Goal: Task Accomplishment & Management: Manage account settings

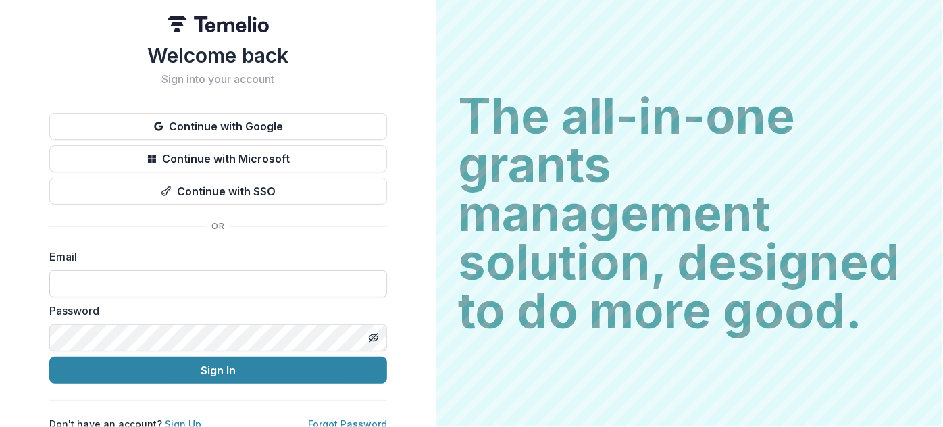
click at [89, 282] on input at bounding box center [218, 283] width 338 height 27
click at [122, 293] on input "**********" at bounding box center [218, 283] width 338 height 27
type input "**********"
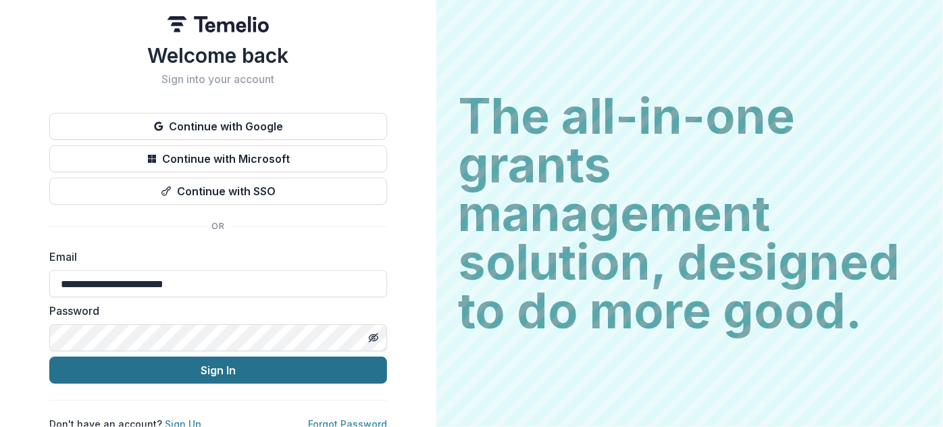
click at [119, 370] on button "Sign In" at bounding box center [218, 370] width 338 height 27
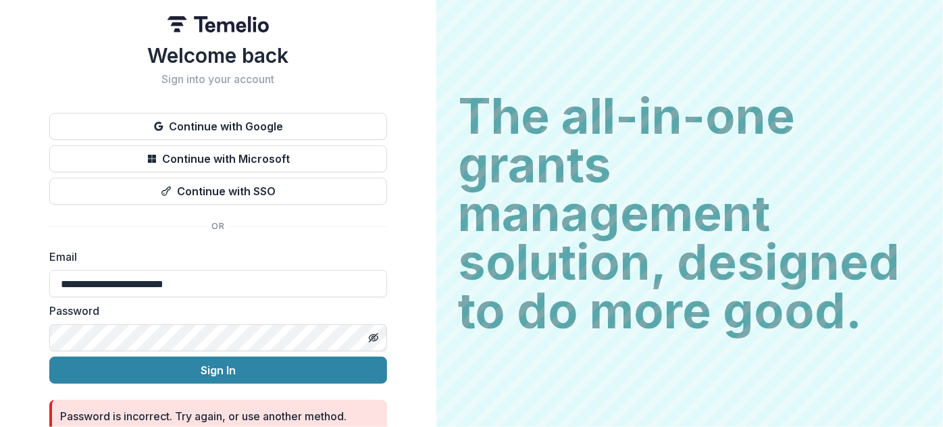
click at [28, 339] on div "**********" at bounding box center [218, 240] width 437 height 480
click at [49, 357] on button "Sign In" at bounding box center [218, 370] width 338 height 27
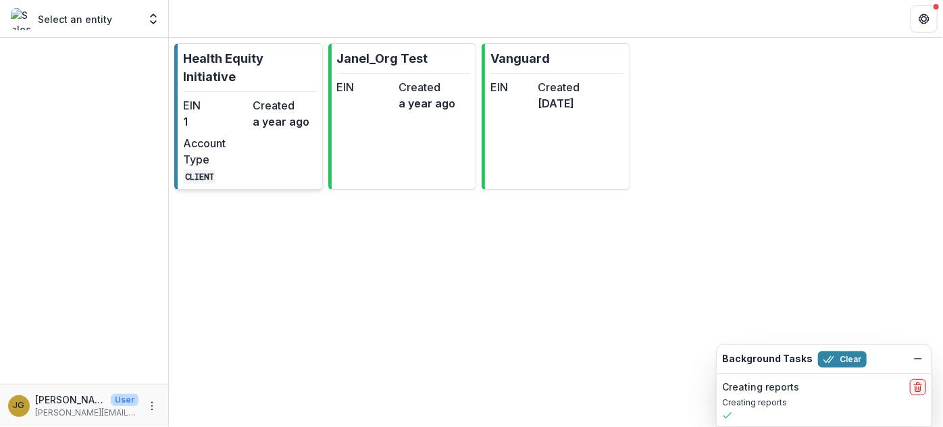
click at [261, 57] on p "Health Equity Initiative" at bounding box center [250, 67] width 134 height 36
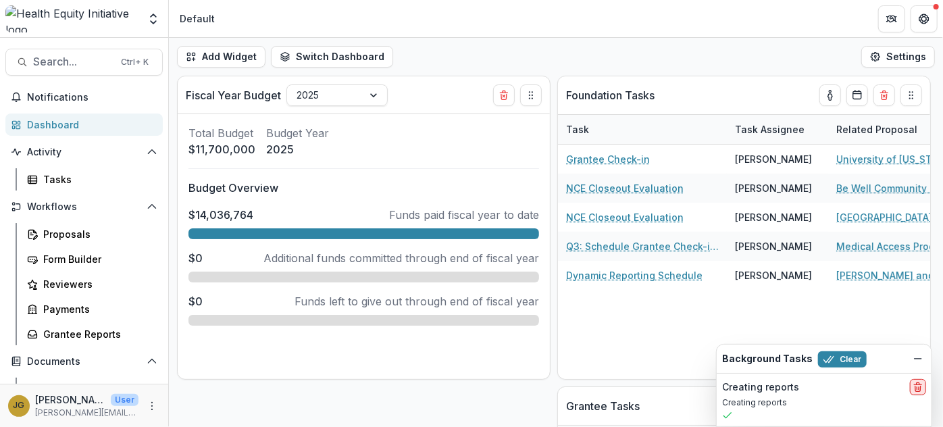
click at [919, 383] on icon "delete" at bounding box center [918, 384] width 3 height 2
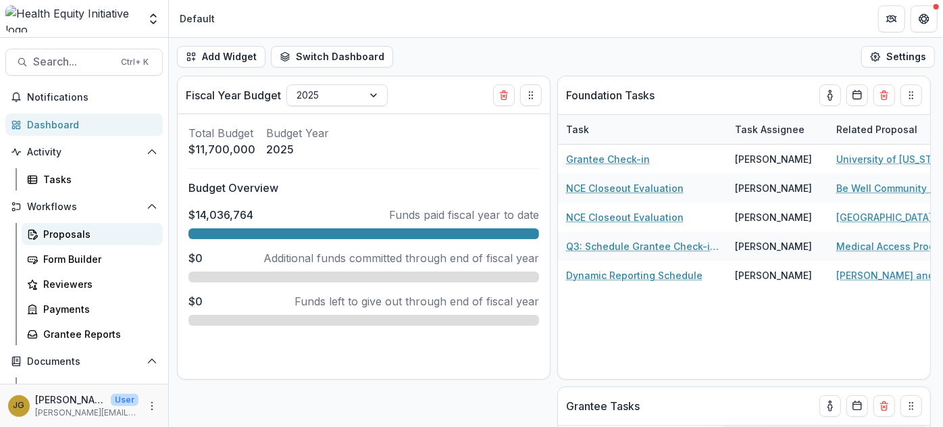
click at [59, 237] on div "Proposals" at bounding box center [97, 234] width 109 height 14
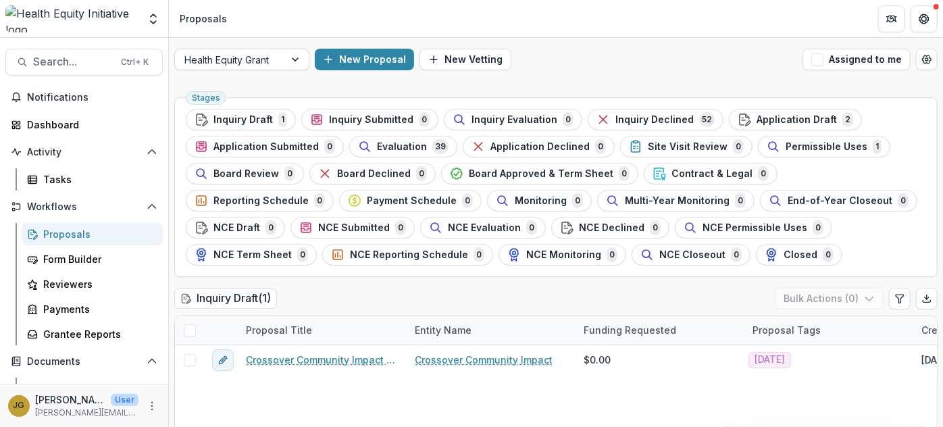
click at [296, 57] on div at bounding box center [297, 59] width 24 height 20
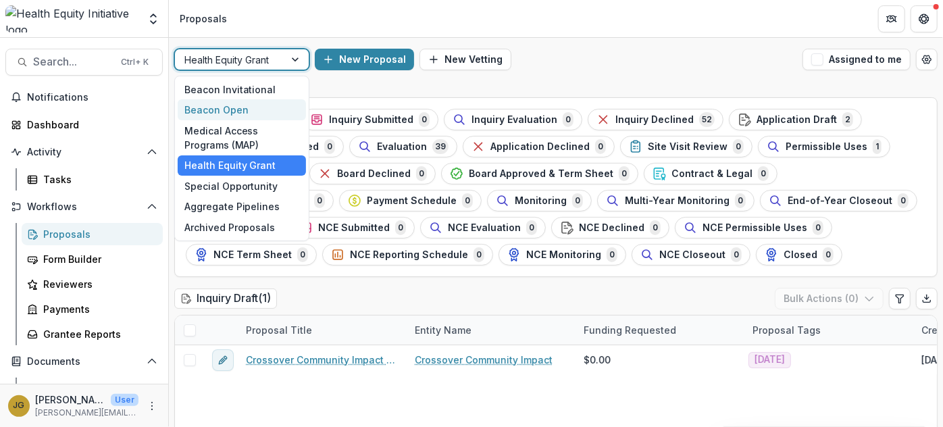
click at [241, 108] on div "Beacon Open" at bounding box center [242, 109] width 128 height 21
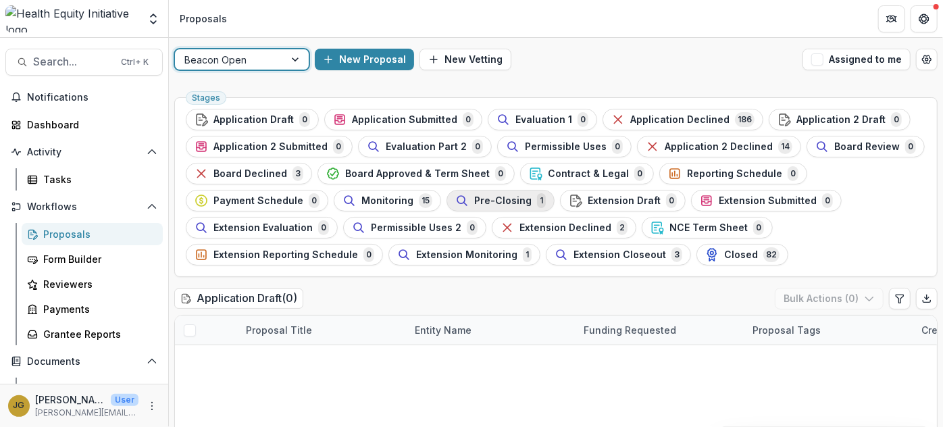
click at [493, 197] on span "Pre-Closing" at bounding box center [502, 200] width 57 height 11
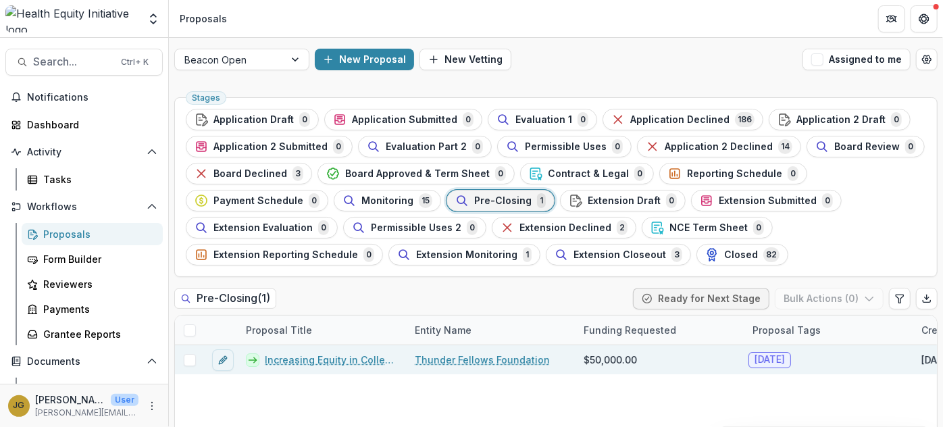
click at [357, 362] on link "Increasing Equity in College Admissions" at bounding box center [332, 360] width 134 height 14
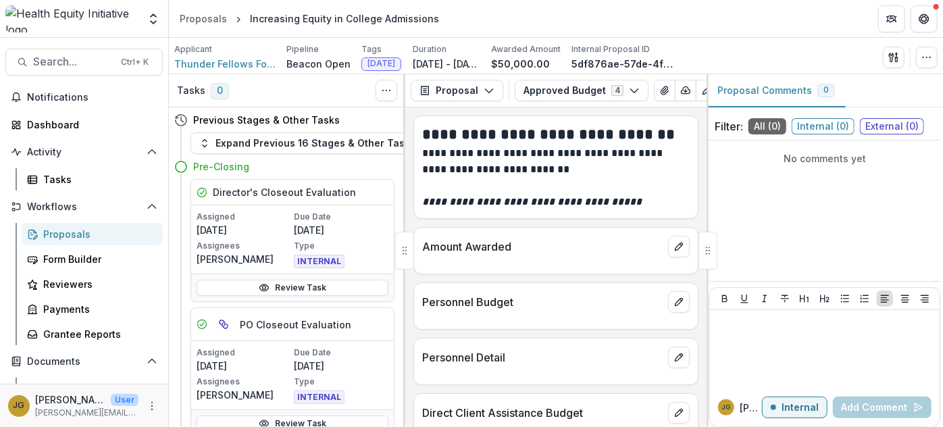
click at [400, 159] on div "Previous Stages & Other Tasks Expand Previous 16 Stages & Other Tasks Pre-Closi…" at bounding box center [287, 267] width 237 height 320
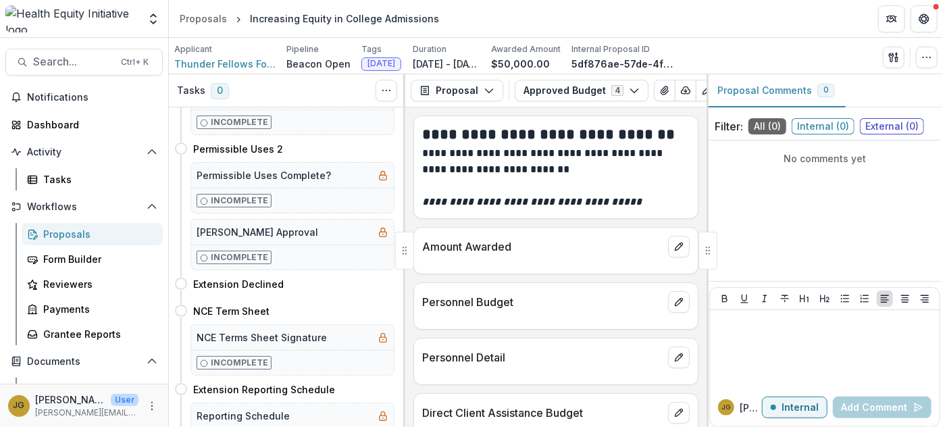
scroll to position [793, 0]
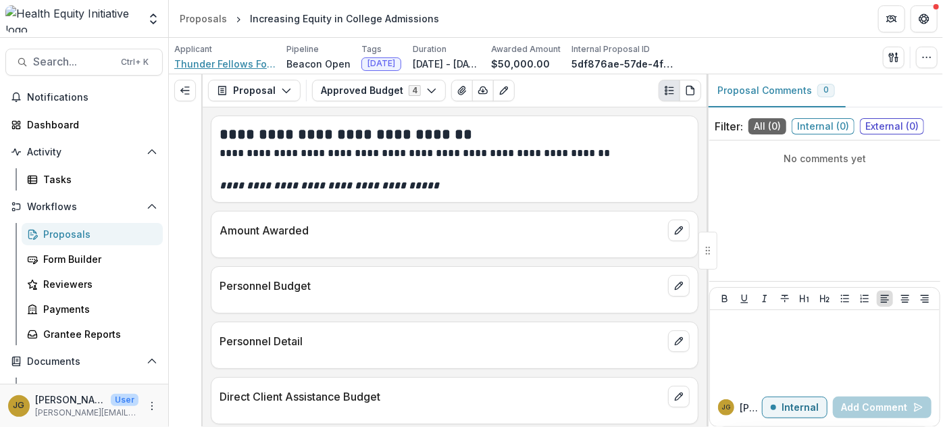
click at [222, 66] on span "Thunder Fellows Foundation" at bounding box center [224, 64] width 101 height 14
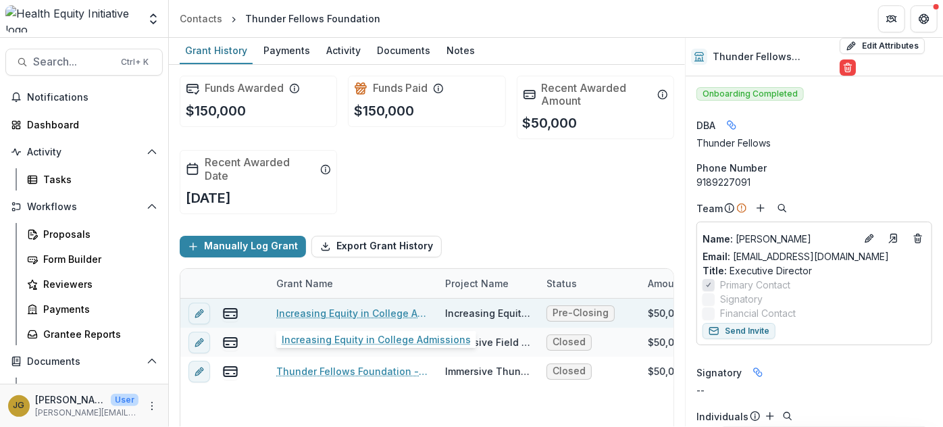
click at [341, 306] on link "Increasing Equity in College Admissions" at bounding box center [352, 313] width 153 height 14
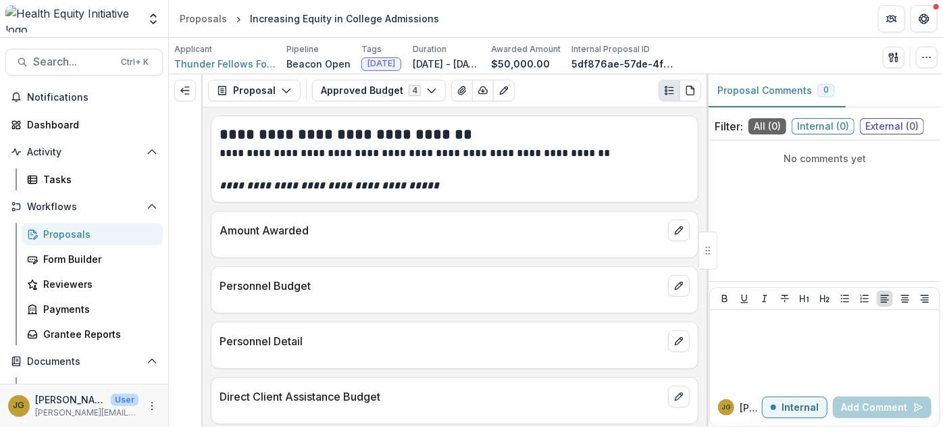
drag, startPoint x: 169, startPoint y: 271, endPoint x: 191, endPoint y: 270, distance: 22.3
click at [191, 270] on div at bounding box center [186, 250] width 34 height 353
click at [72, 232] on div "Proposals" at bounding box center [97, 234] width 109 height 14
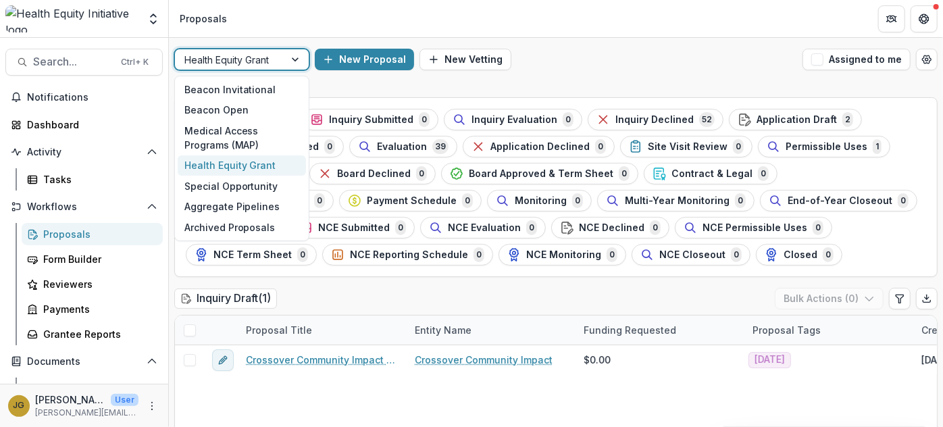
click at [293, 59] on div at bounding box center [297, 59] width 24 height 20
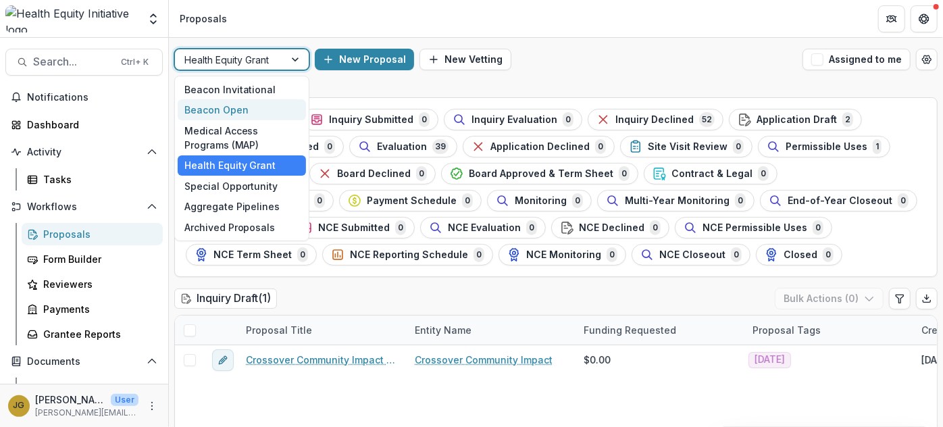
click at [236, 110] on div "Beacon Open" at bounding box center [242, 109] width 128 height 21
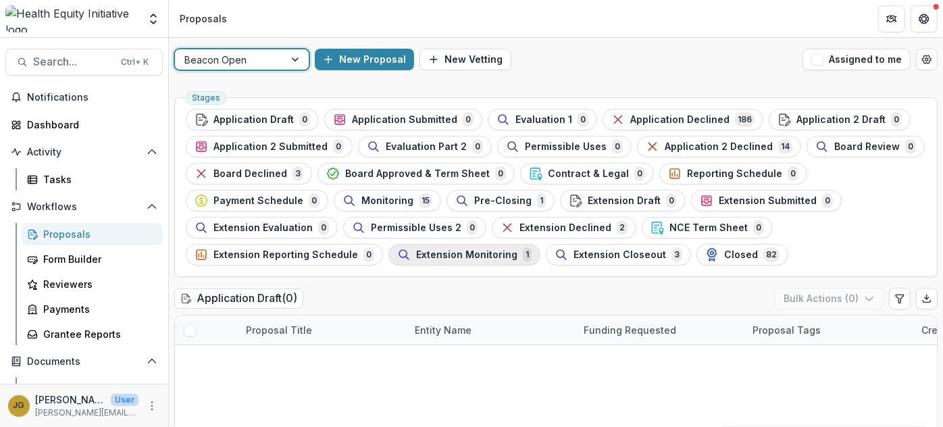
click at [489, 259] on span "Extension Monitoring" at bounding box center [466, 254] width 101 height 11
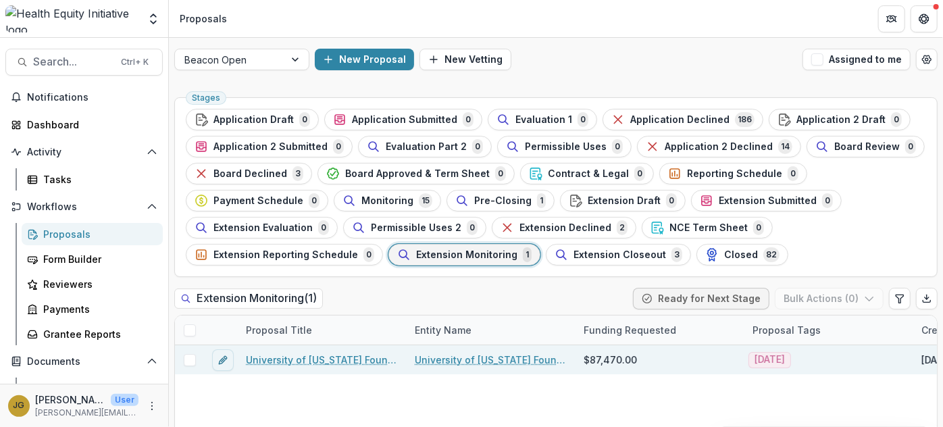
click at [333, 365] on link "University of [US_STATE] Foundation - Food First Pharmacy Program - 87470 - [DA…" at bounding box center [322, 360] width 153 height 14
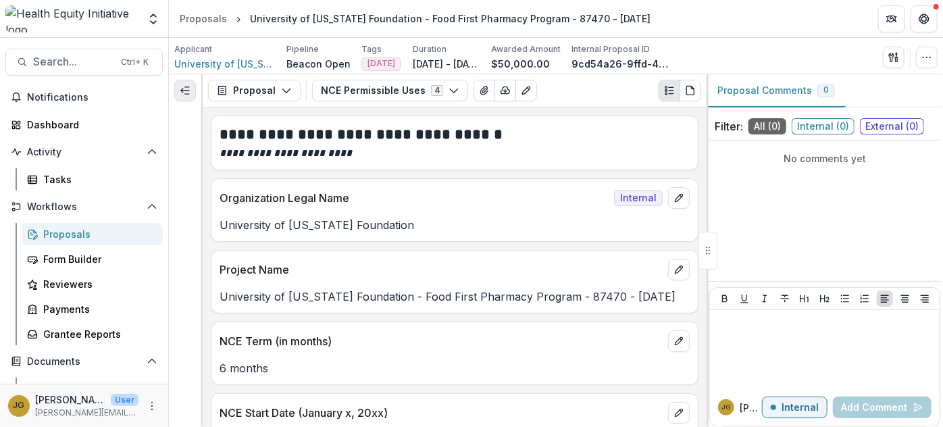
click at [187, 89] on icon "Expand left" at bounding box center [185, 90] width 11 height 11
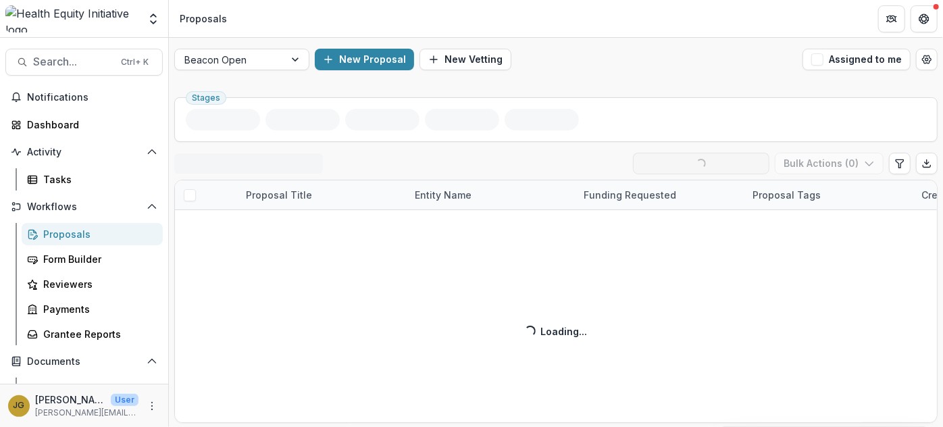
click at [161, 76] on div "Search... Ctrl + K Notifications Dashboard Activity Tasks Workflows Proposals F…" at bounding box center [84, 232] width 169 height 389
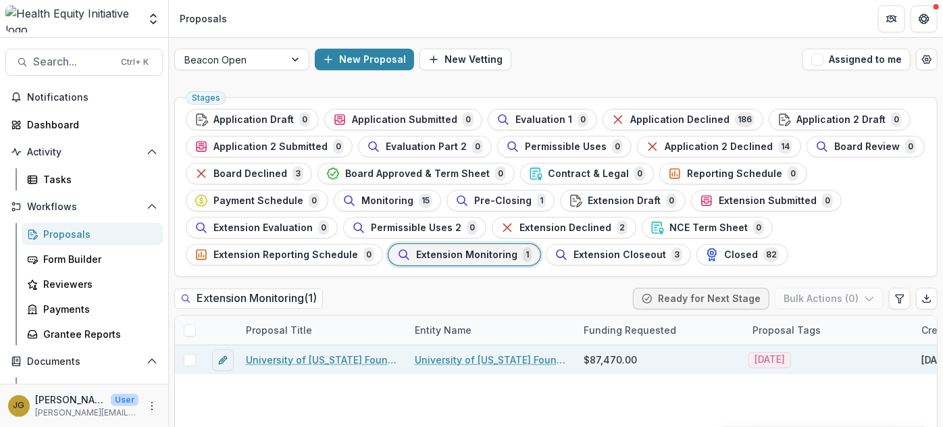
click at [342, 362] on link "University of [US_STATE] Foundation - Food First Pharmacy Program - 87470 - [DA…" at bounding box center [322, 360] width 153 height 14
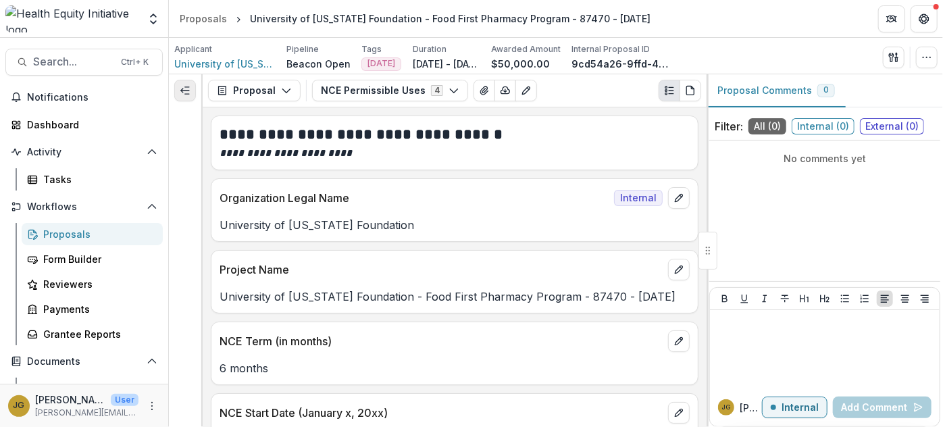
click at [189, 88] on icon "Expand left" at bounding box center [185, 90] width 11 height 11
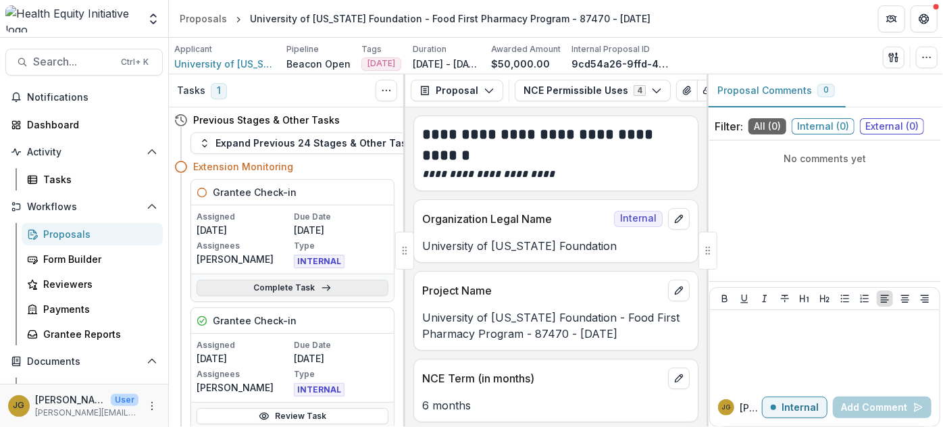
click at [315, 291] on link "Complete Task" at bounding box center [293, 288] width 192 height 16
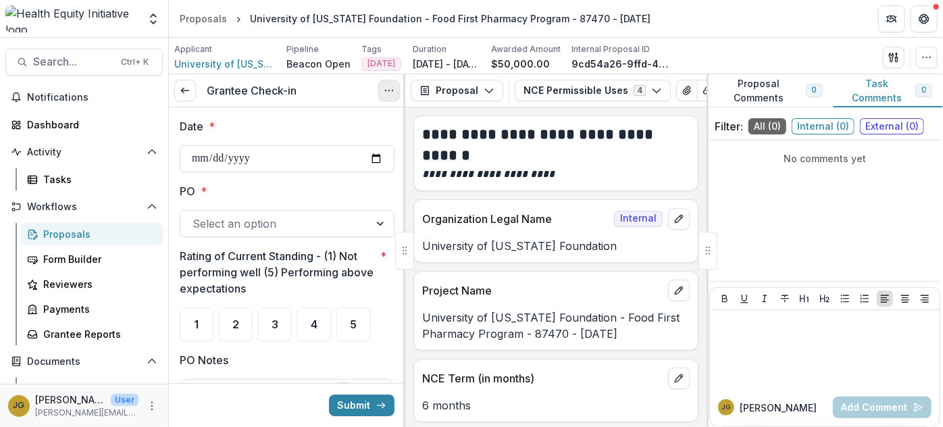
click at [387, 89] on icon "Options" at bounding box center [389, 90] width 11 height 11
click at [297, 124] on link "View task" at bounding box center [324, 121] width 145 height 22
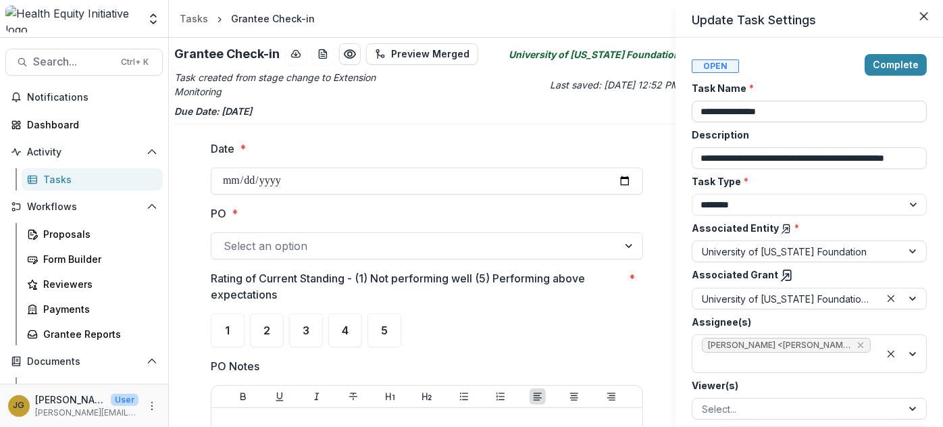
click at [791, 114] on input "**********" at bounding box center [809, 112] width 235 height 22
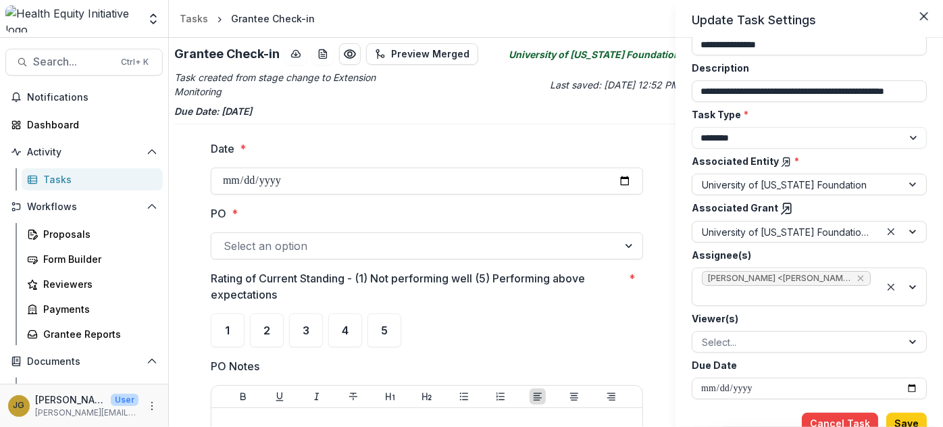
scroll to position [73, 0]
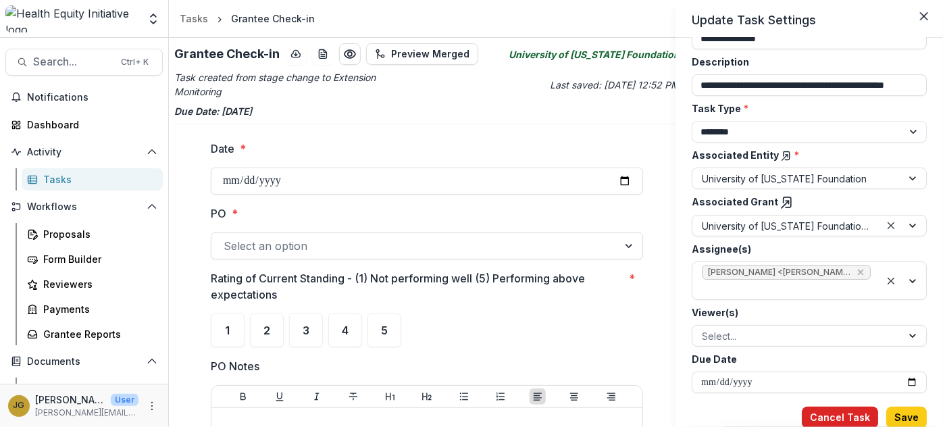
click at [823, 417] on button "Cancel Task" at bounding box center [840, 418] width 76 height 22
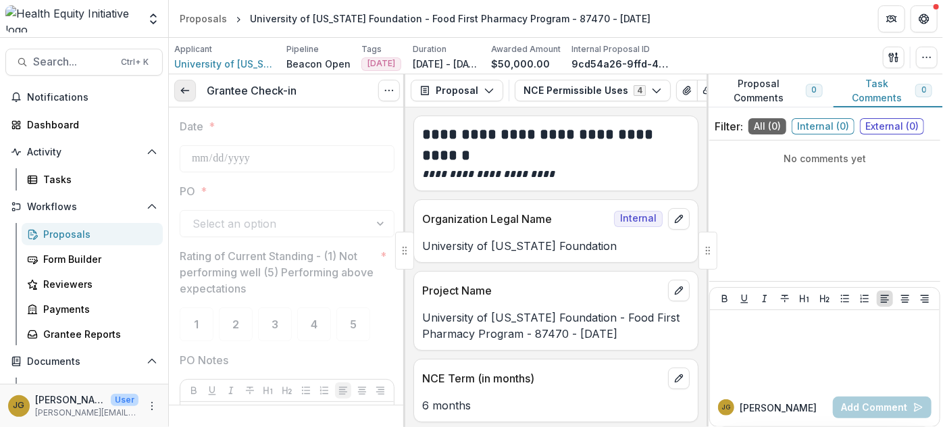
click at [184, 91] on line at bounding box center [184, 91] width 7 height 0
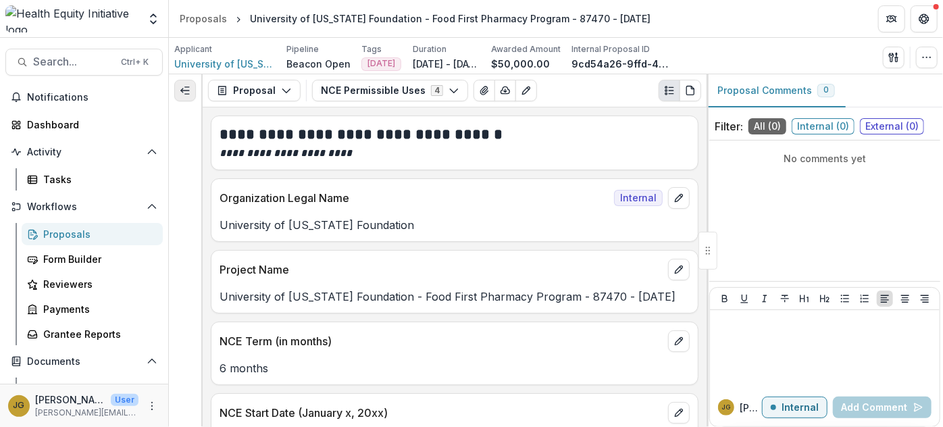
click at [182, 91] on polyline "Expand left" at bounding box center [182, 91] width 2 height 4
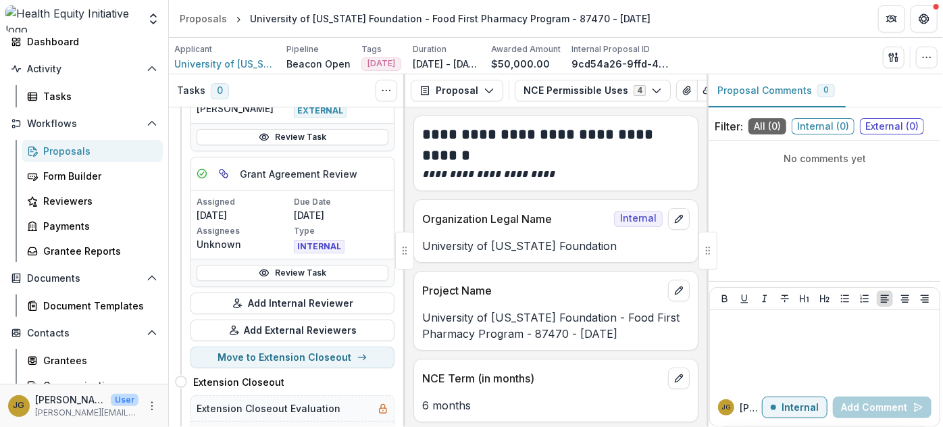
scroll to position [289, 0]
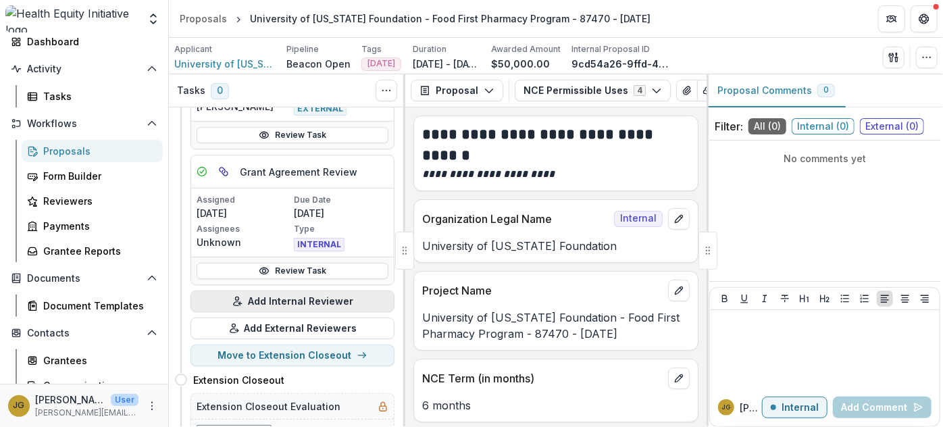
click at [292, 298] on button "Add Internal Reviewer" at bounding box center [293, 302] width 204 height 22
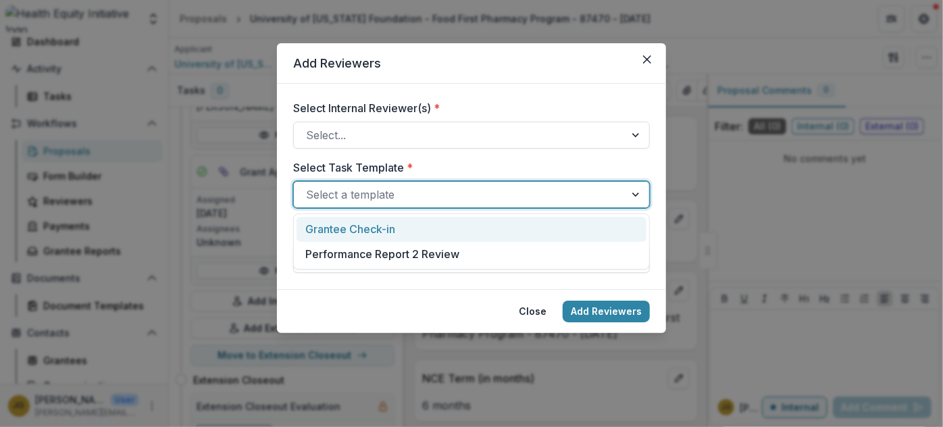
click at [631, 200] on div at bounding box center [637, 195] width 24 height 26
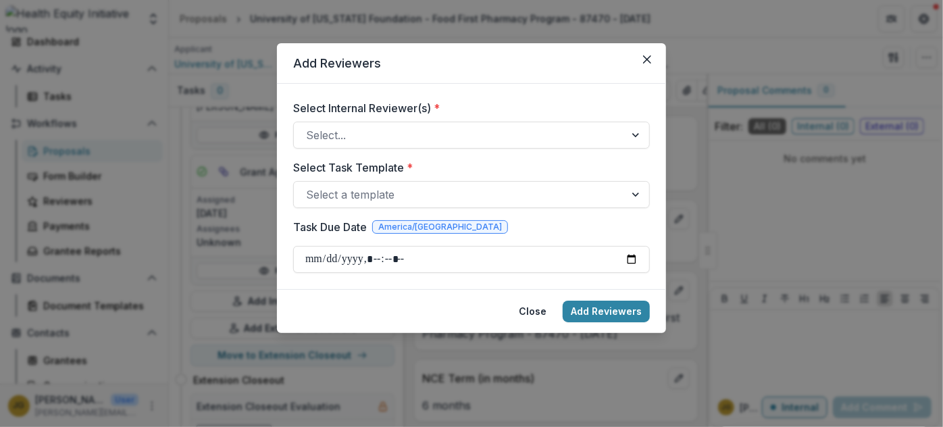
click at [697, 54] on div "Add Reviewers Select Internal Reviewer(s) * Select... Select Task Template * Se…" at bounding box center [471, 213] width 943 height 427
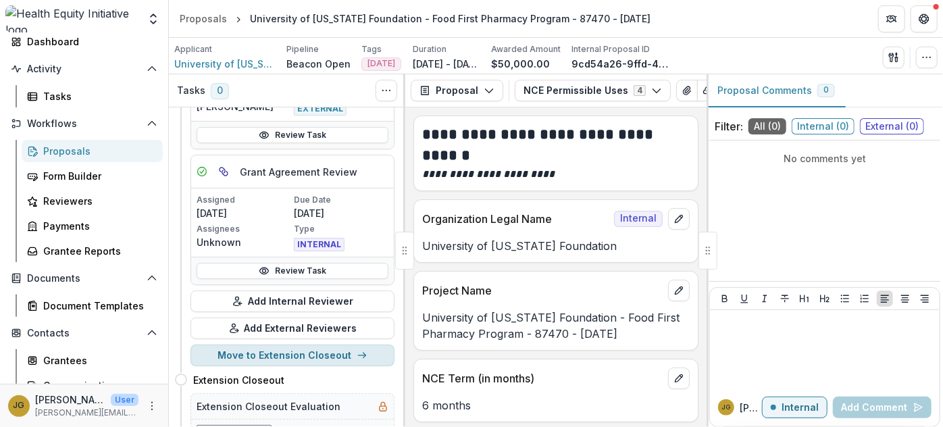
click at [371, 354] on button "Move to Extension Closeout" at bounding box center [293, 356] width 204 height 22
select select "**********"
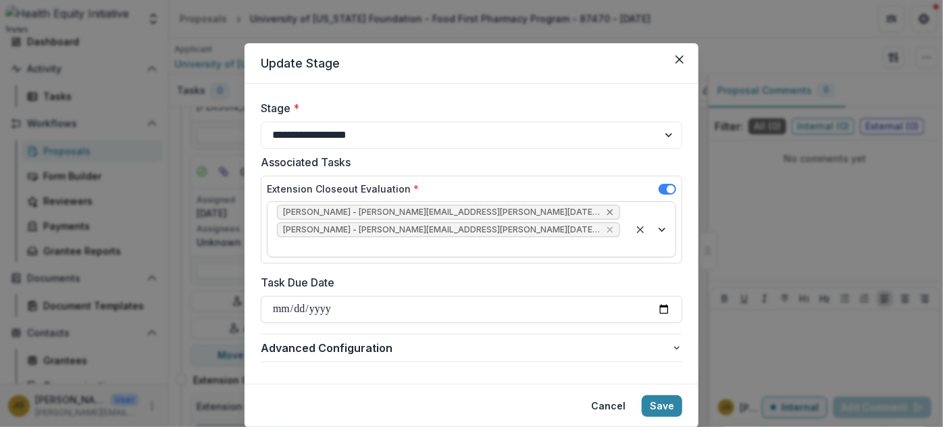
click at [605, 212] on icon "Remove Dr. Janel Pasley - janel.pasley@ascension.org" at bounding box center [610, 212] width 11 height 11
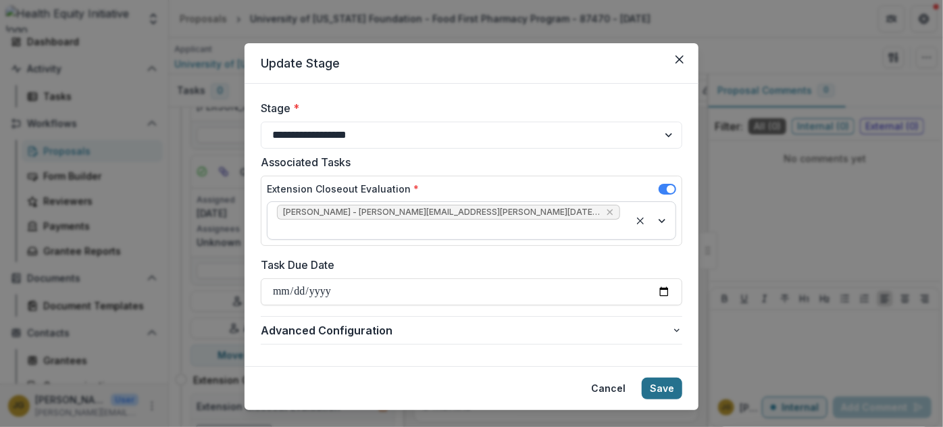
click at [664, 378] on button "Save" at bounding box center [662, 389] width 41 height 22
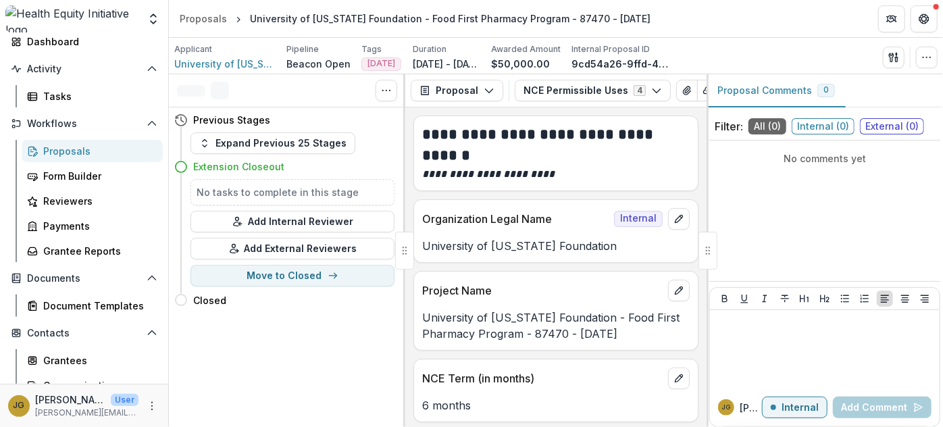
scroll to position [0, 0]
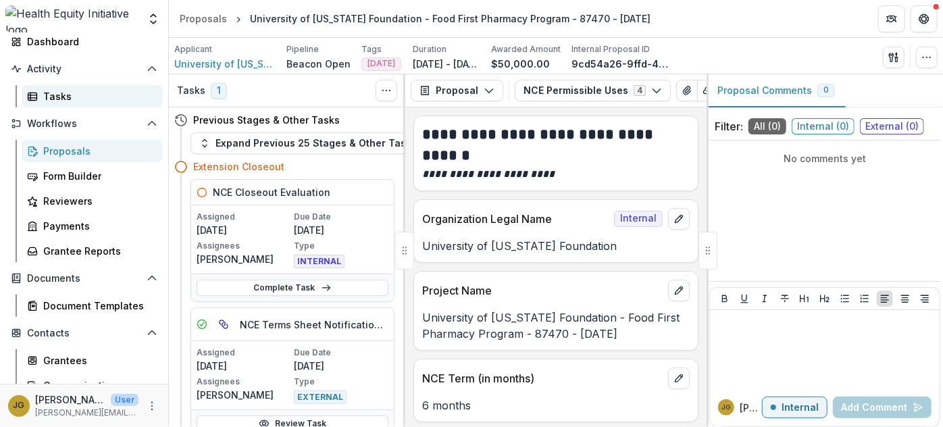
click at [79, 97] on div "Tasks" at bounding box center [97, 96] width 109 height 14
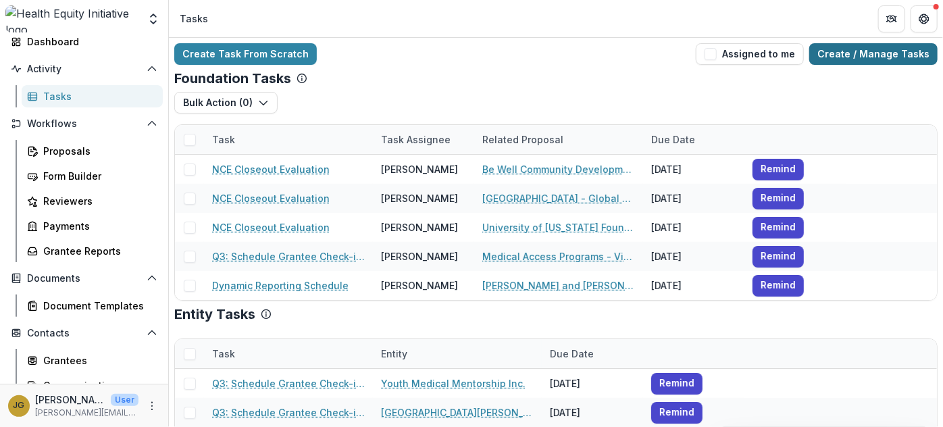
click at [854, 53] on link "Create / Manage Tasks" at bounding box center [874, 54] width 128 height 22
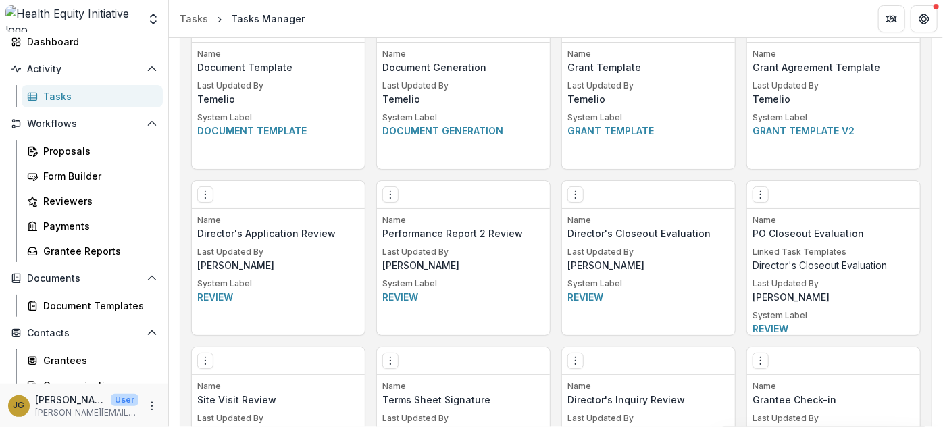
scroll to position [1419, 0]
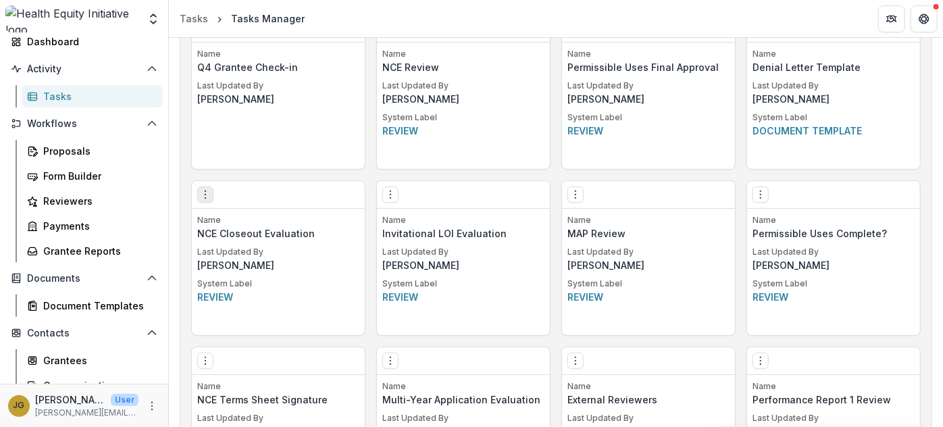
click at [206, 196] on icon "Options" at bounding box center [205, 194] width 11 height 11
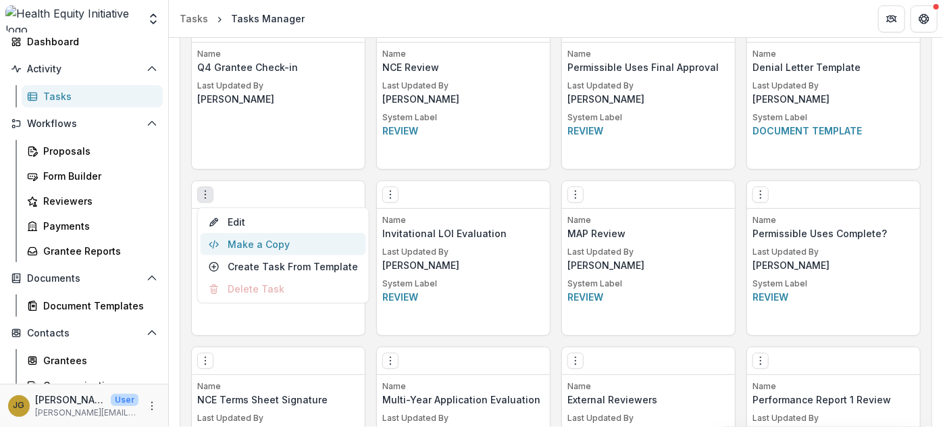
click at [246, 234] on button "Make a Copy" at bounding box center [284, 244] width 166 height 22
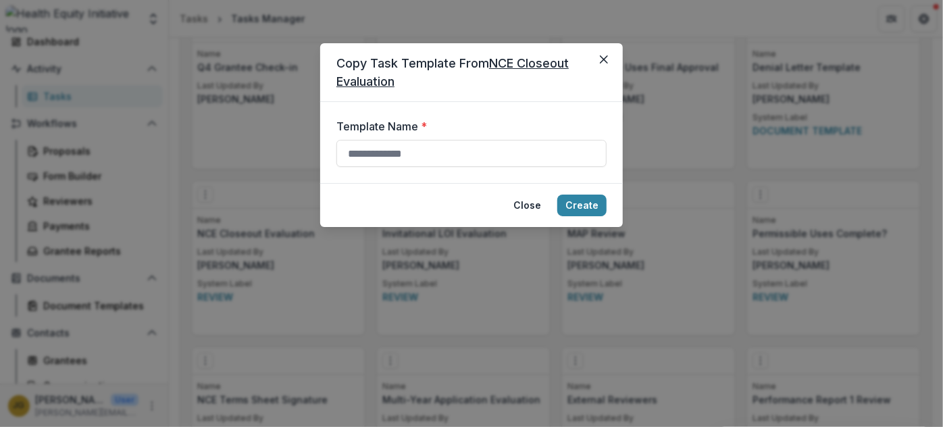
click at [275, 189] on div "Copy Task Template From NCE Closeout Evaluation Template Name * Close Create" at bounding box center [471, 213] width 943 height 427
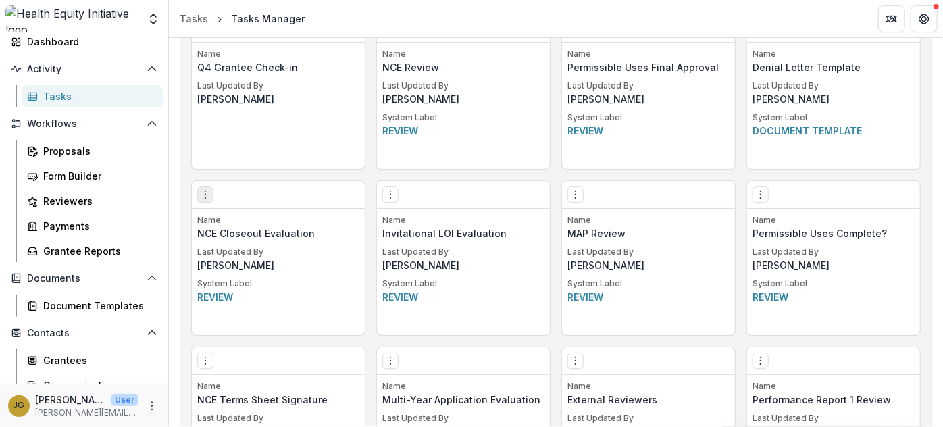
click at [207, 191] on icon "Options" at bounding box center [205, 194] width 11 height 11
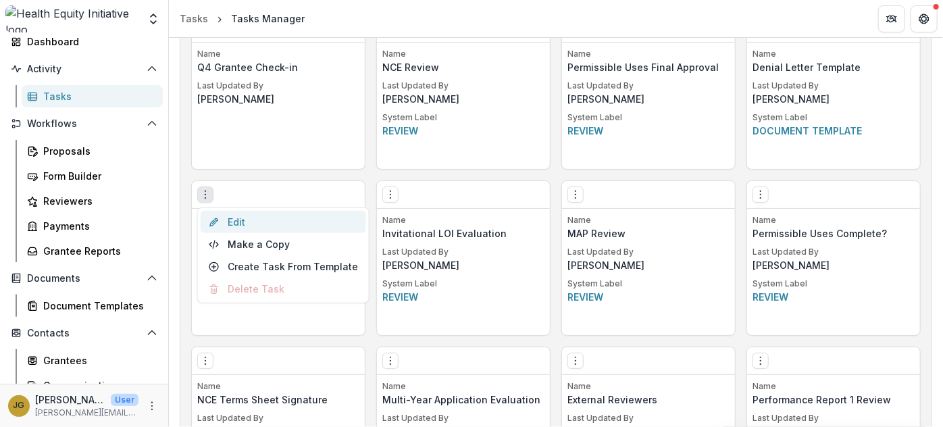
click at [229, 224] on link "Edit" at bounding box center [284, 222] width 166 height 22
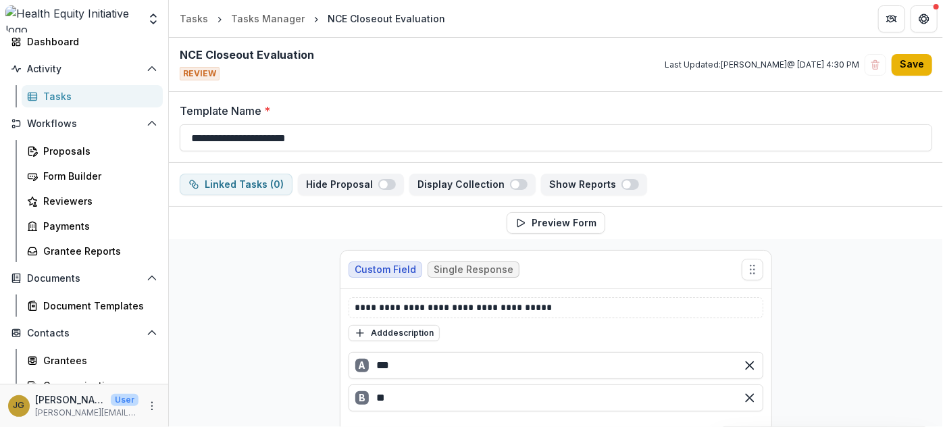
click at [899, 61] on button "Save" at bounding box center [912, 65] width 41 height 22
